Goal: Navigation & Orientation: Find specific page/section

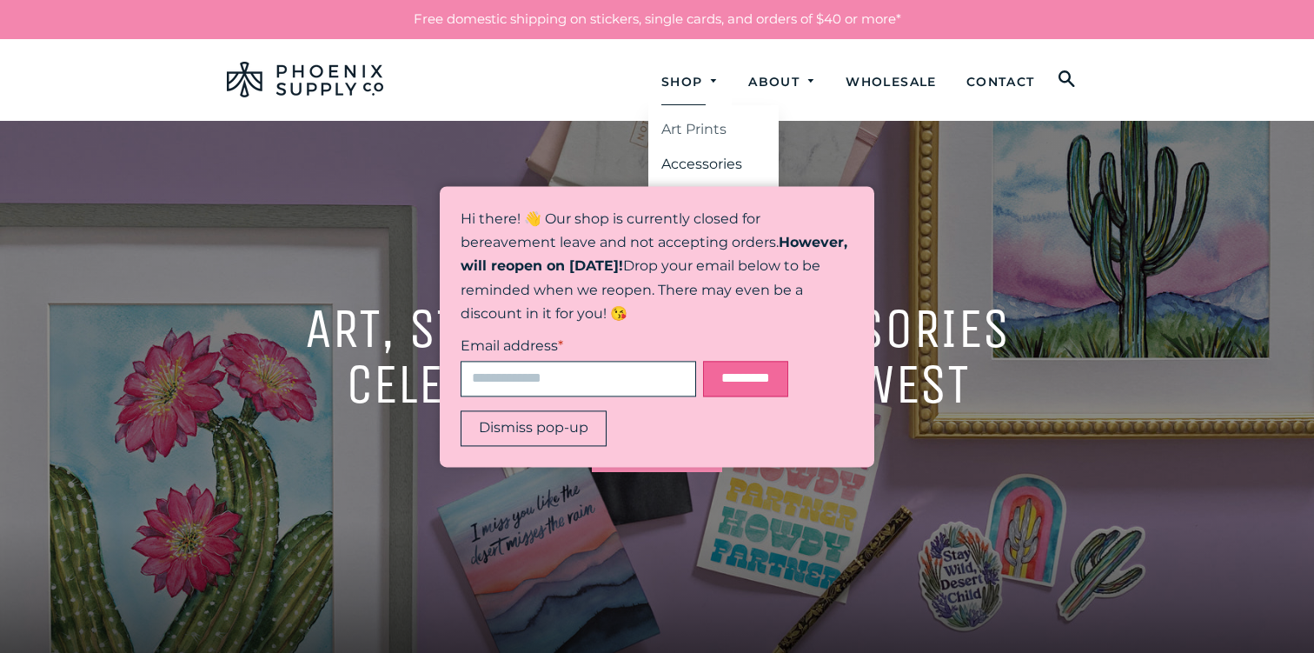
click at [684, 125] on link "Art Prints" at bounding box center [713, 129] width 130 height 31
click at [661, 79] on link "Shop" at bounding box center [690, 82] width 84 height 46
